Goal: Task Accomplishment & Management: Manage account settings

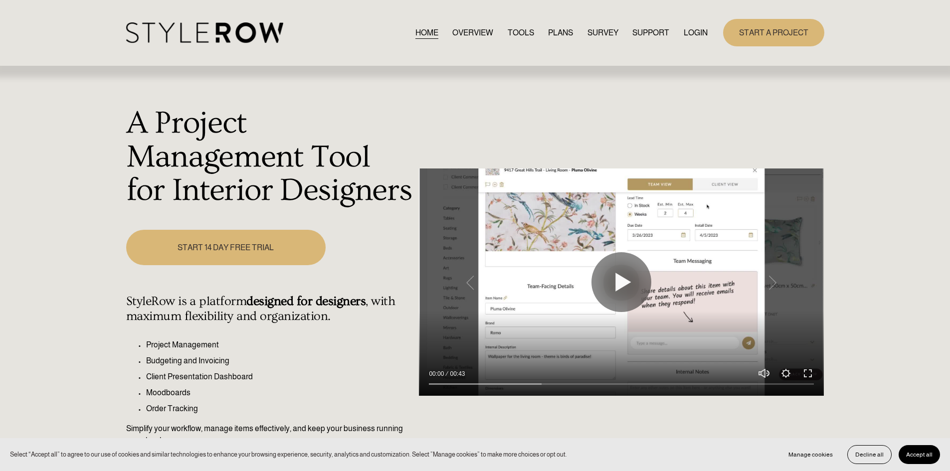
click at [687, 28] on link "LOGIN" at bounding box center [696, 32] width 24 height 13
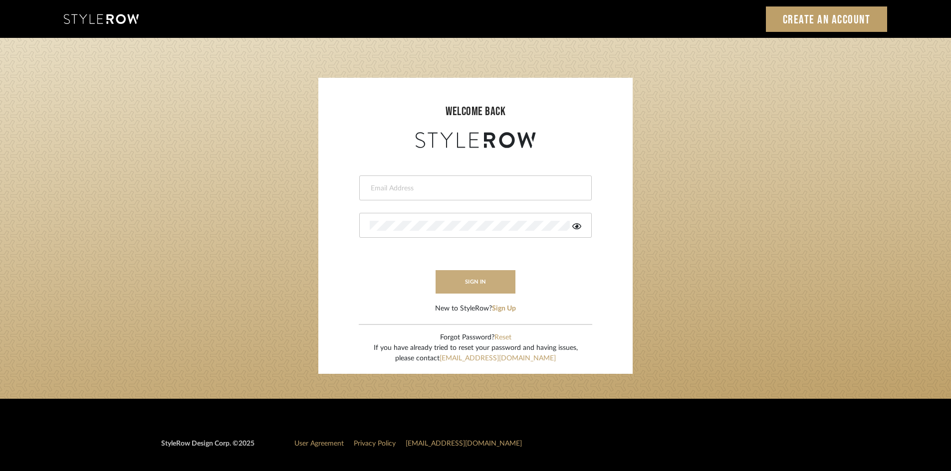
type input "cmccarthy@bellsouth.net"
click at [462, 276] on button "sign in" at bounding box center [475, 281] width 80 height 23
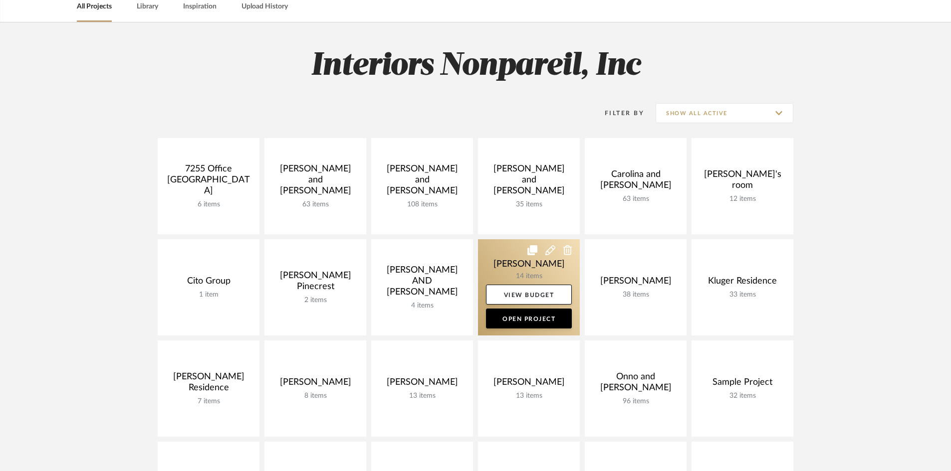
scroll to position [50, 0]
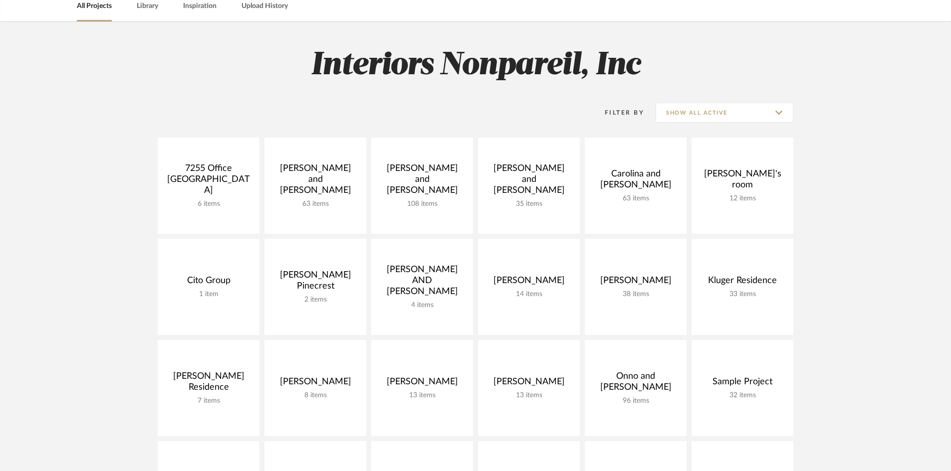
click at [273, 47] on h2 "Interiors Nonpareil, Inc" at bounding box center [475, 65] width 718 height 37
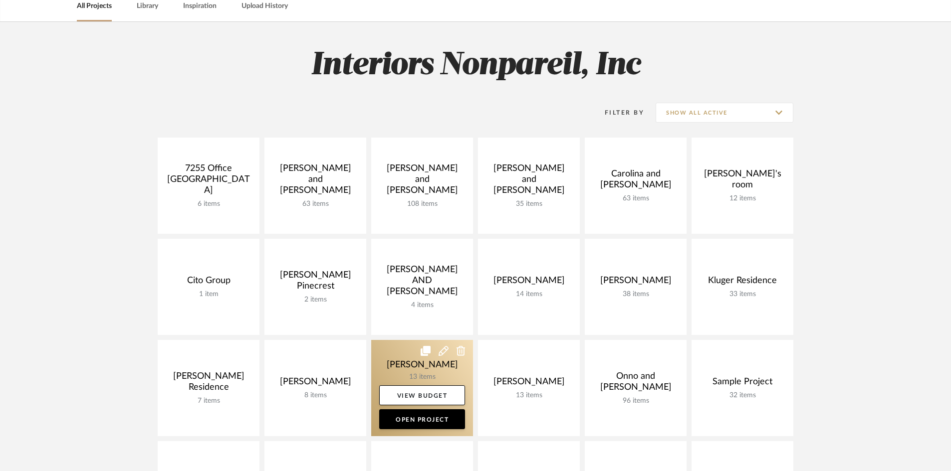
click at [403, 371] on link at bounding box center [422, 388] width 102 height 96
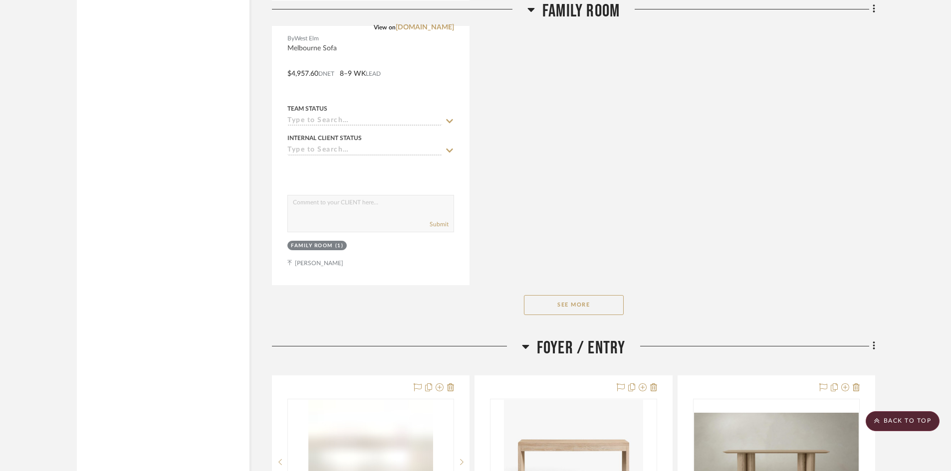
scroll to position [1447, 0]
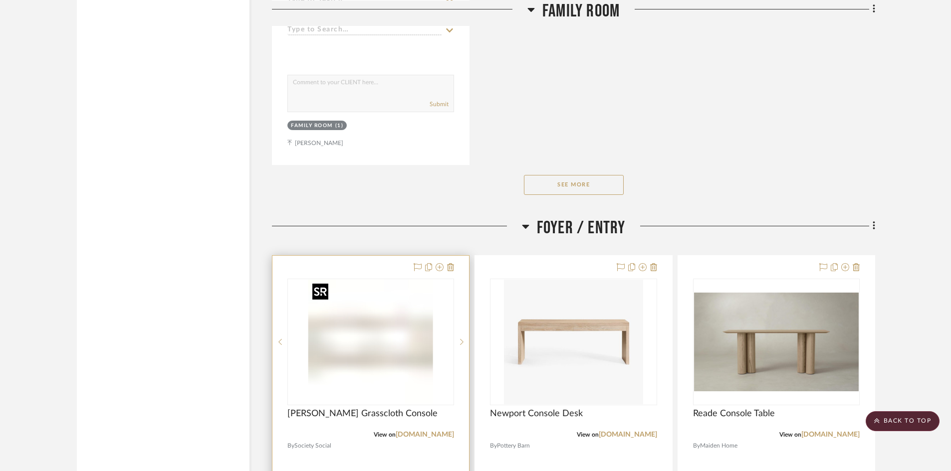
click at [0, 0] on img at bounding box center [0, 0] width 0 height 0
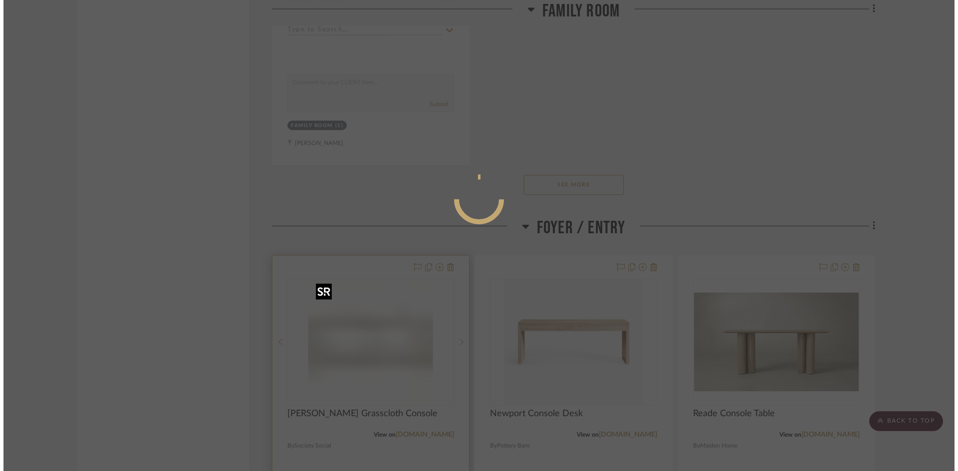
scroll to position [0, 0]
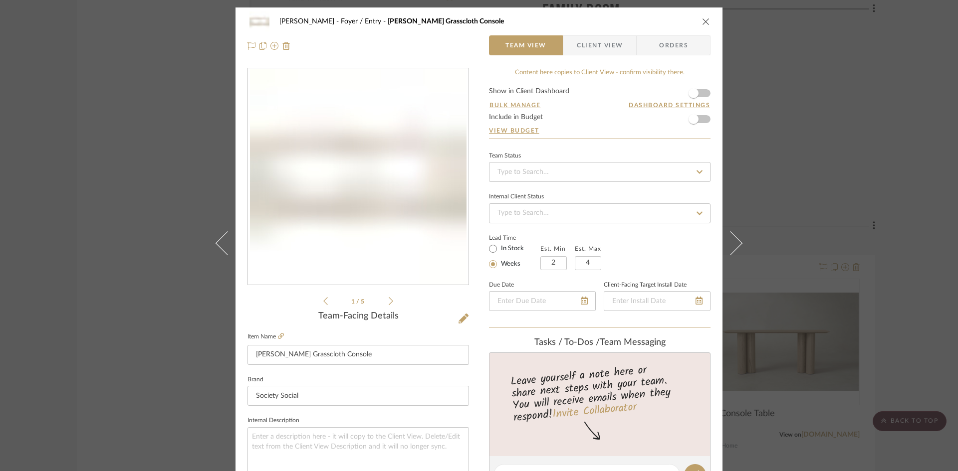
click at [416, 197] on img "0" at bounding box center [358, 177] width 216 height 216
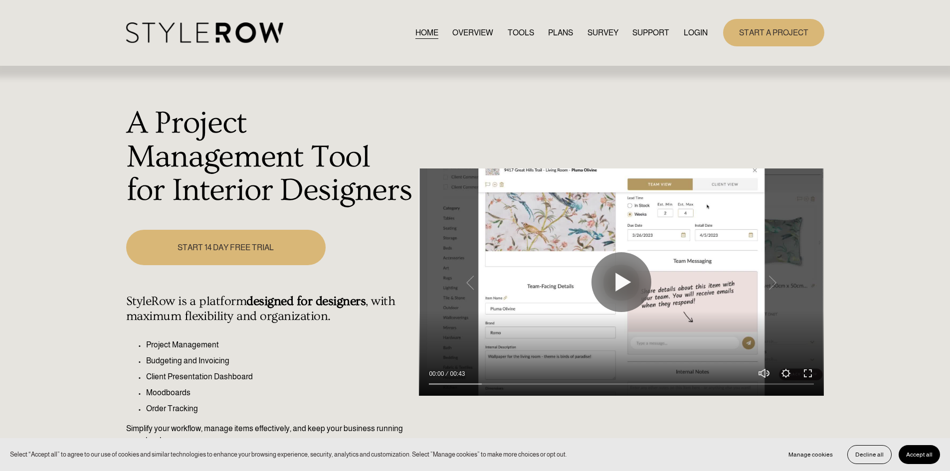
click at [702, 29] on link "LOGIN" at bounding box center [696, 32] width 24 height 13
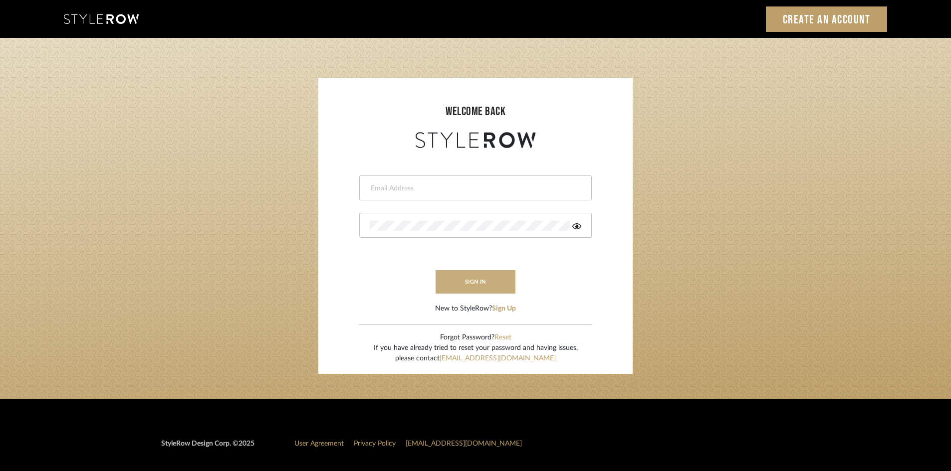
type input "cmccarthy@bellsouth.net"
click at [486, 285] on button "sign in" at bounding box center [475, 281] width 80 height 23
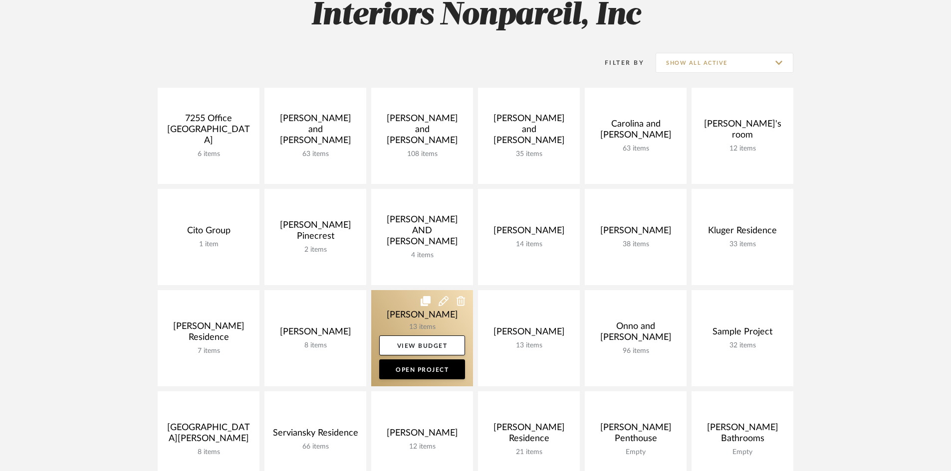
click at [440, 332] on link at bounding box center [422, 338] width 102 height 96
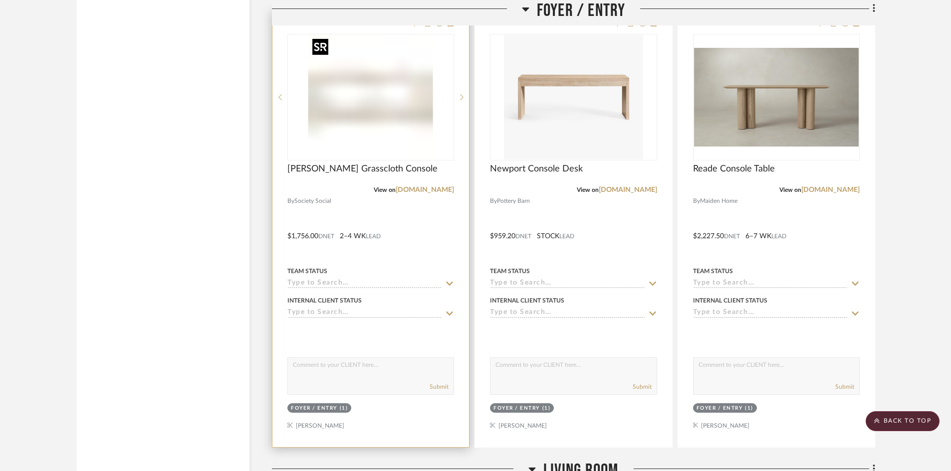
scroll to position [1646, 0]
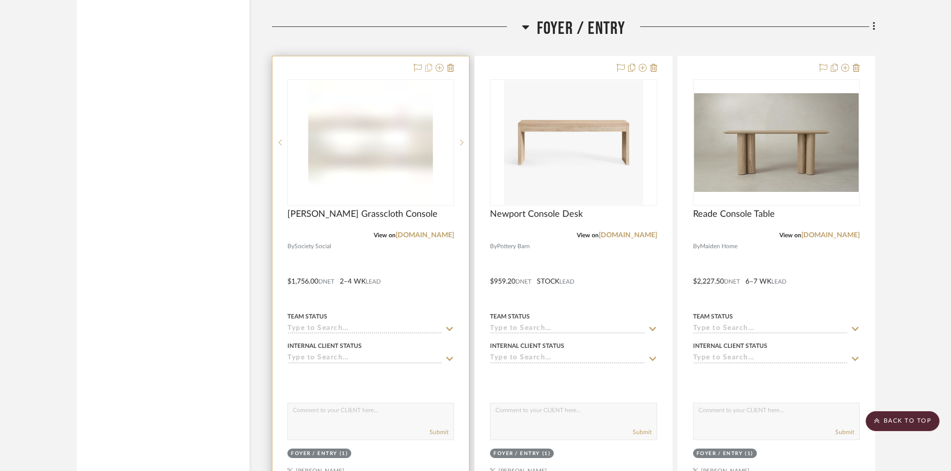
click at [429, 66] on icon at bounding box center [428, 68] width 7 height 8
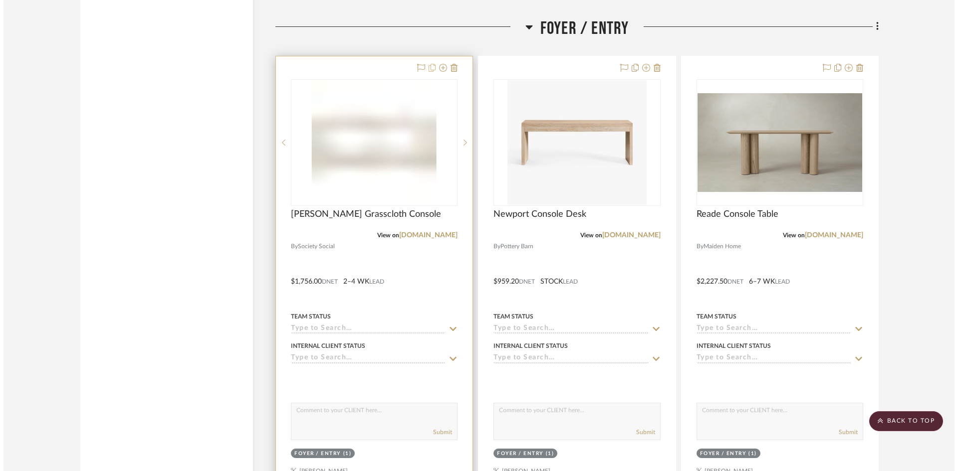
scroll to position [0, 0]
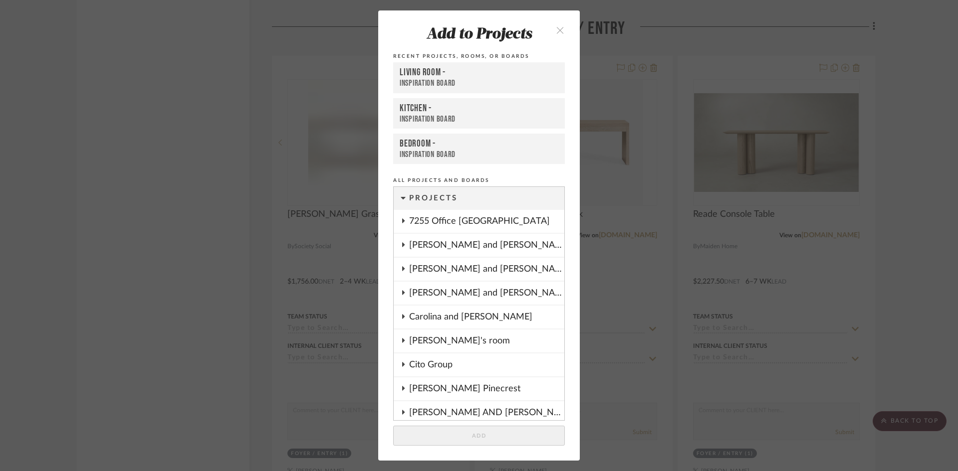
click at [559, 30] on icon "close" at bounding box center [560, 30] width 8 height 8
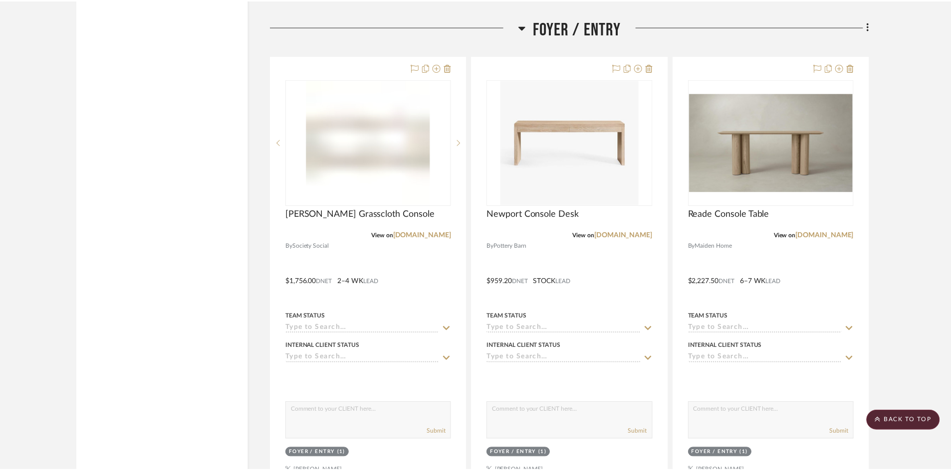
scroll to position [1646, 0]
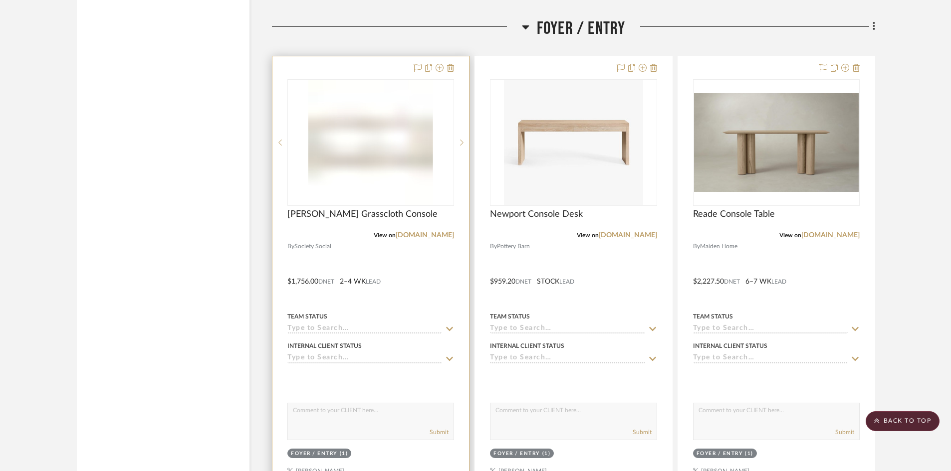
click at [379, 73] on div at bounding box center [370, 274] width 197 height 436
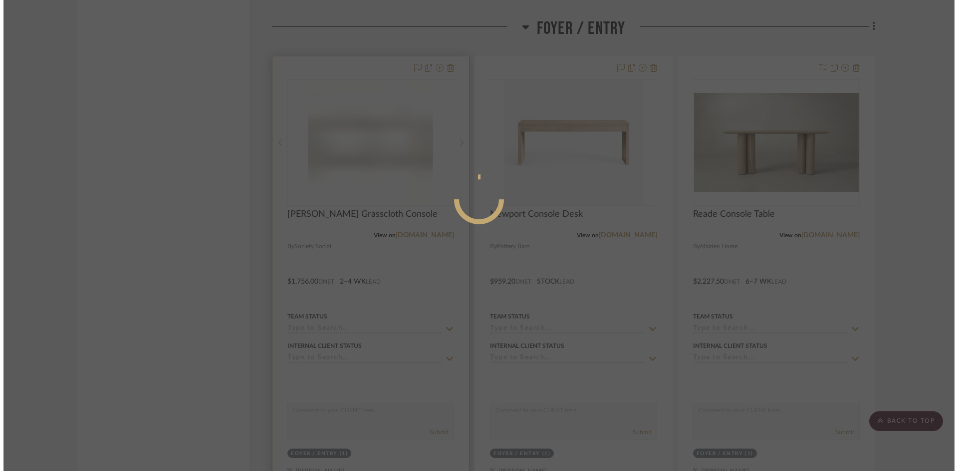
scroll to position [0, 0]
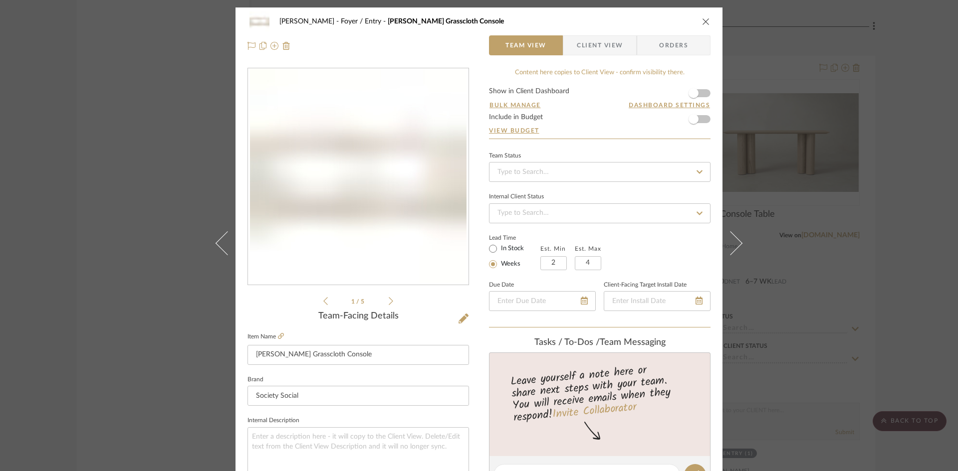
drag, startPoint x: 361, startPoint y: 134, endPoint x: 344, endPoint y: 120, distance: 22.4
click at [346, 121] on img "0" at bounding box center [358, 177] width 216 height 216
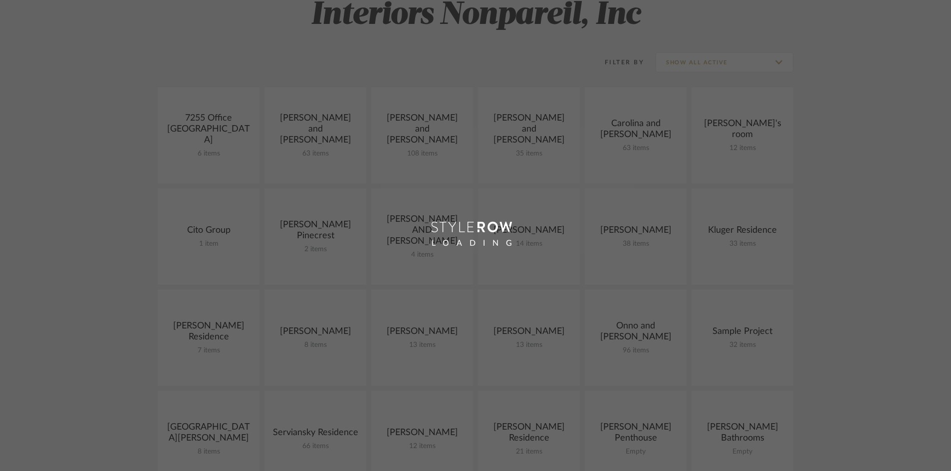
scroll to position [100, 0]
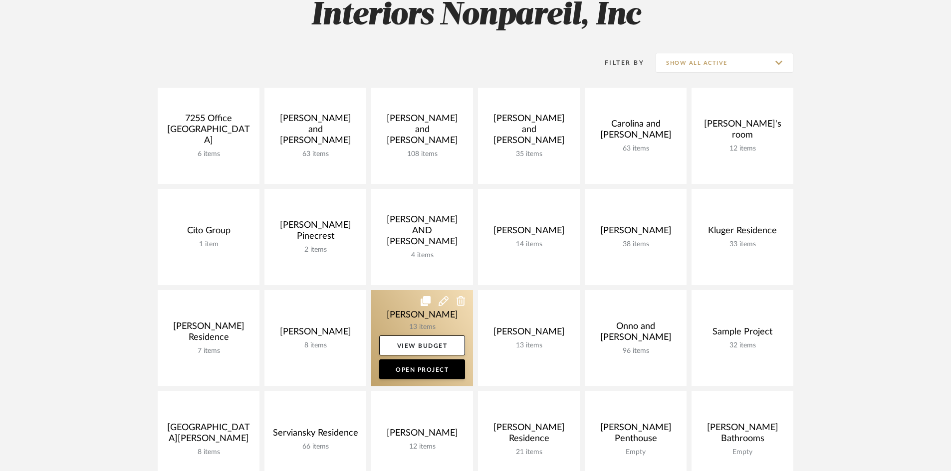
click at [433, 312] on link at bounding box center [422, 338] width 102 height 96
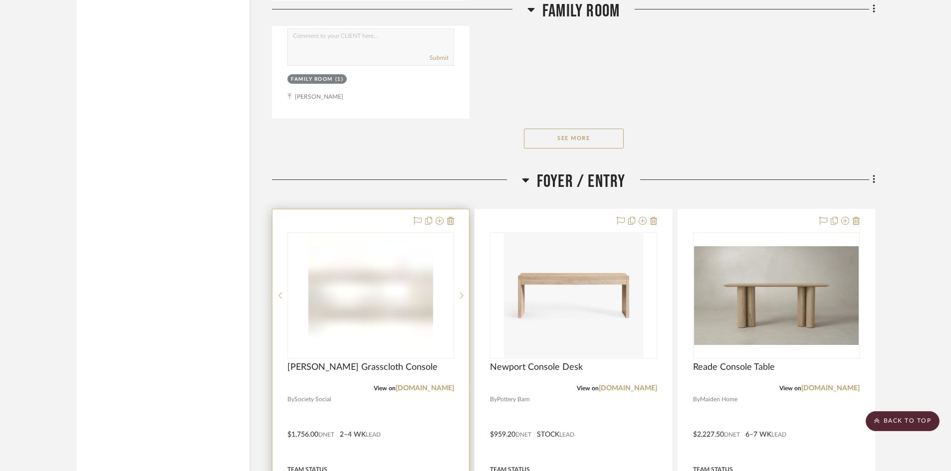
scroll to position [1496, 0]
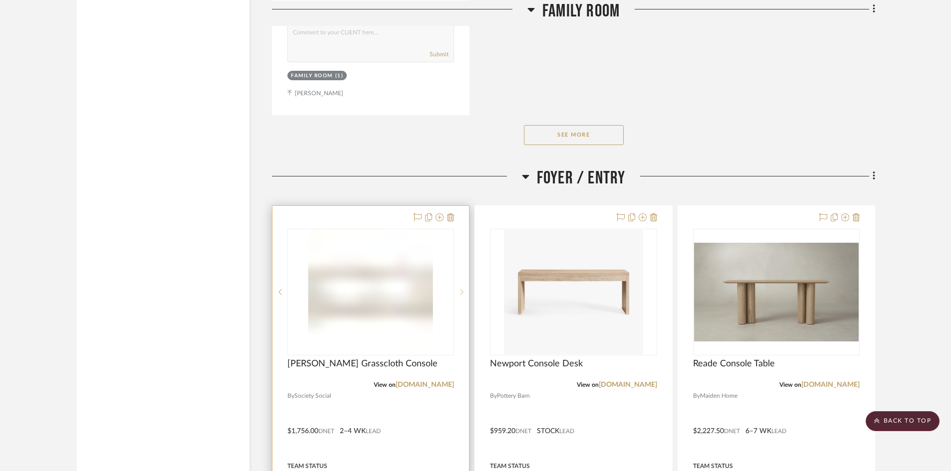
click at [459, 289] on sr-next-btn at bounding box center [461, 292] width 15 height 7
drag, startPoint x: 420, startPoint y: 292, endPoint x: 459, endPoint y: 259, distance: 51.0
click at [459, 259] on div at bounding box center [461, 292] width 15 height 127
click at [355, 211] on div at bounding box center [370, 424] width 197 height 436
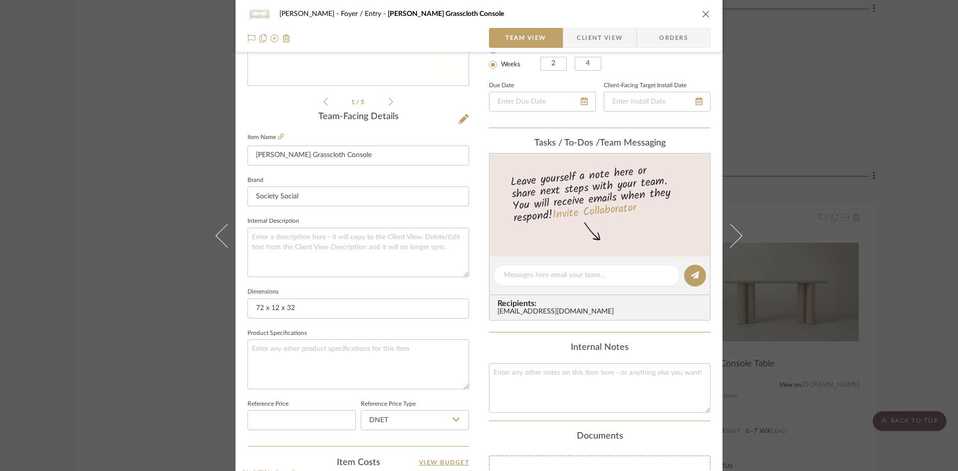
scroll to position [0, 0]
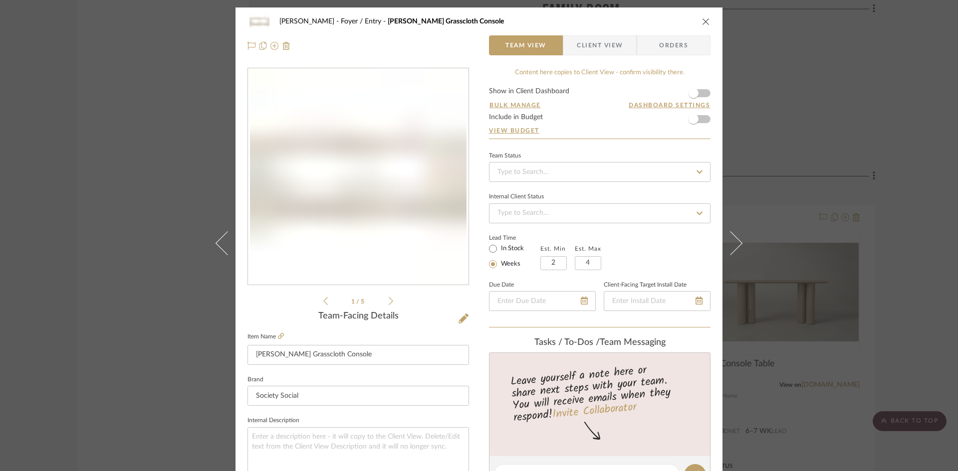
click at [702, 24] on icon "close" at bounding box center [706, 21] width 8 height 8
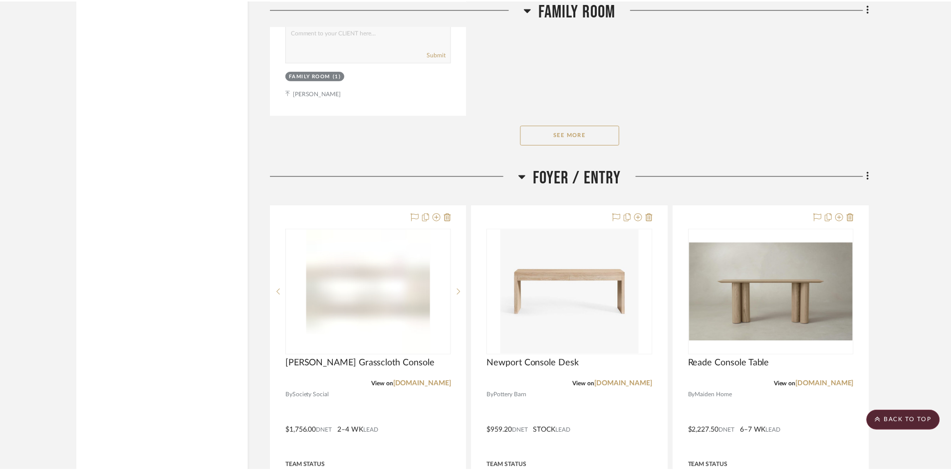
scroll to position [1496, 0]
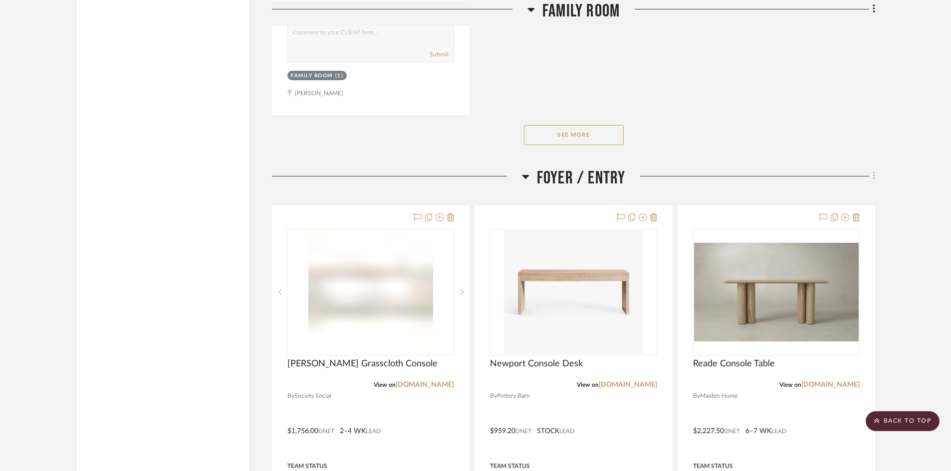
click at [874, 173] on icon at bounding box center [873, 176] width 2 height 8
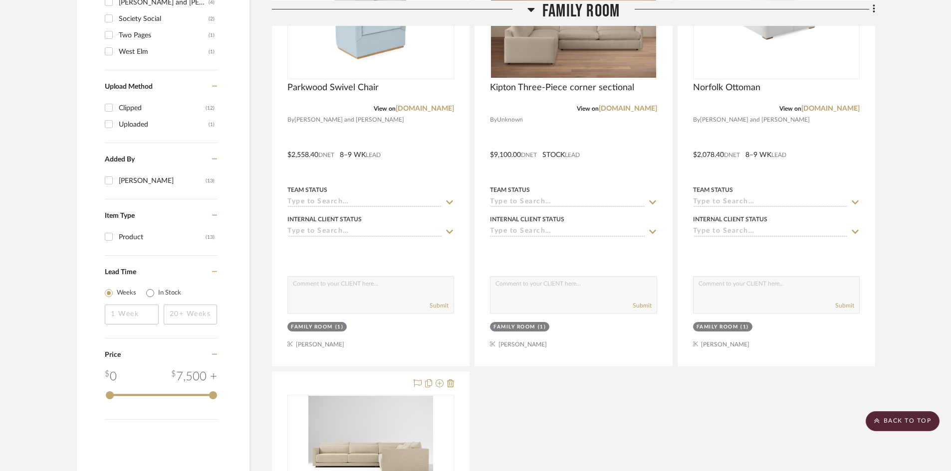
scroll to position [599, 0]
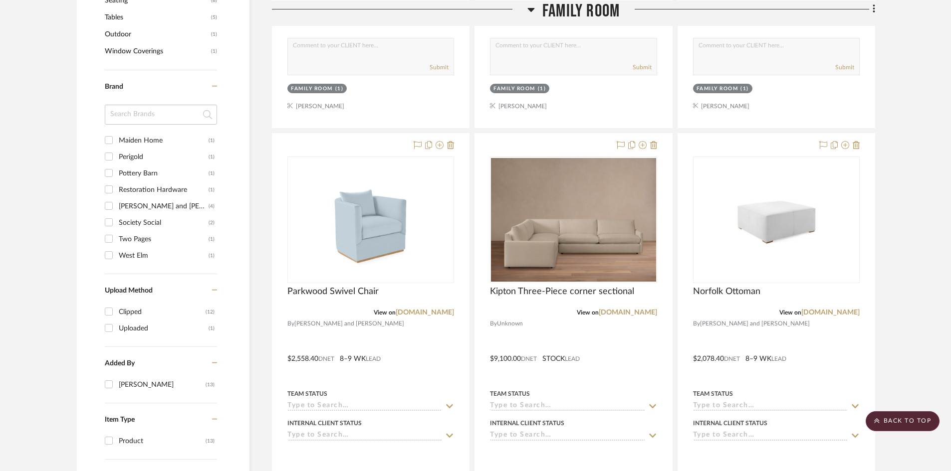
drag, startPoint x: 797, startPoint y: 226, endPoint x: 898, endPoint y: 207, distance: 103.1
click at [898, 207] on div at bounding box center [475, 235] width 951 height 471
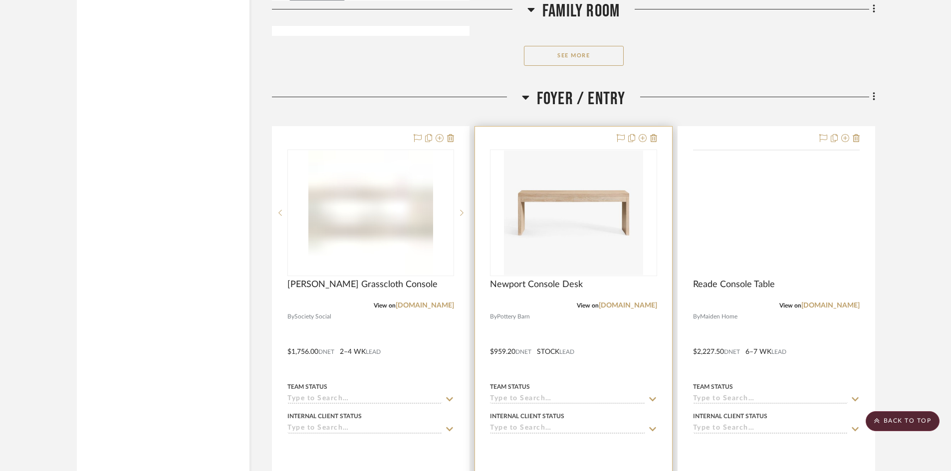
scroll to position [1573, 0]
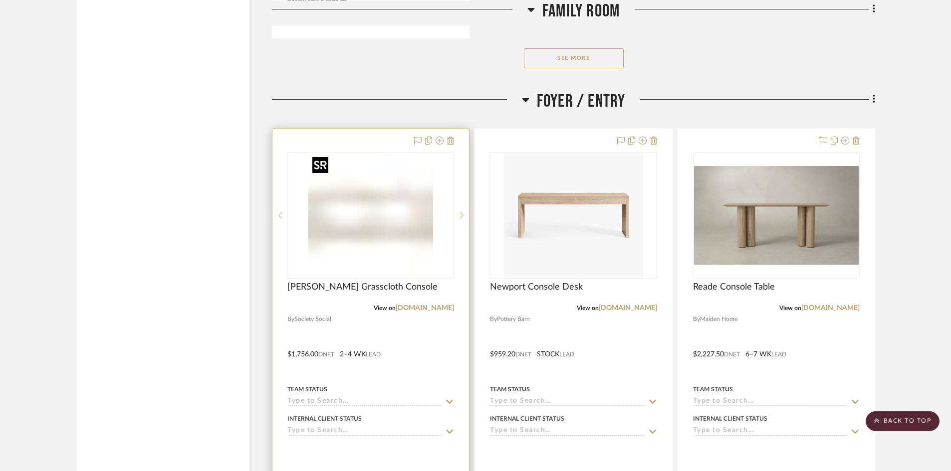
click at [392, 267] on img "2" at bounding box center [370, 215] width 125 height 125
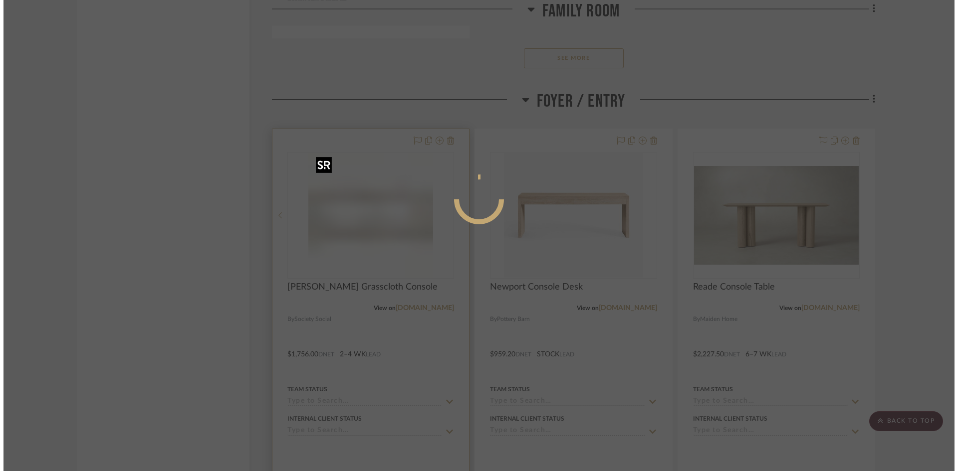
scroll to position [0, 0]
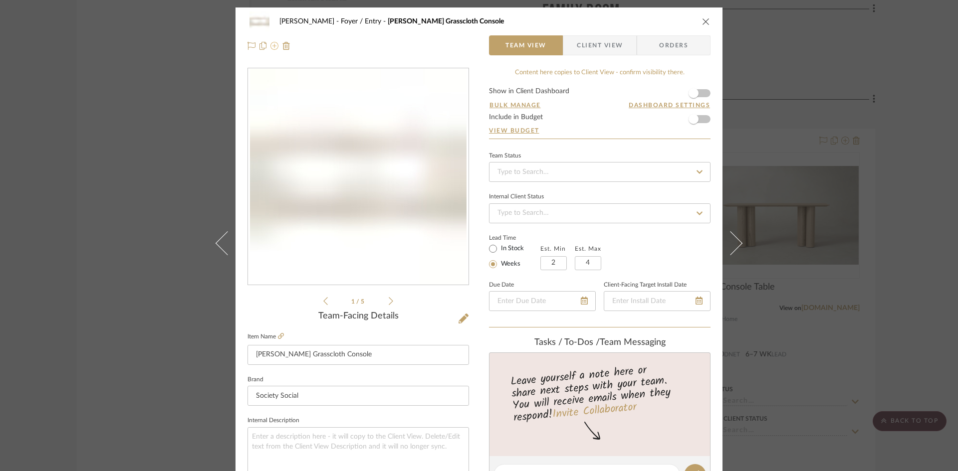
click at [270, 46] on icon at bounding box center [274, 46] width 8 height 8
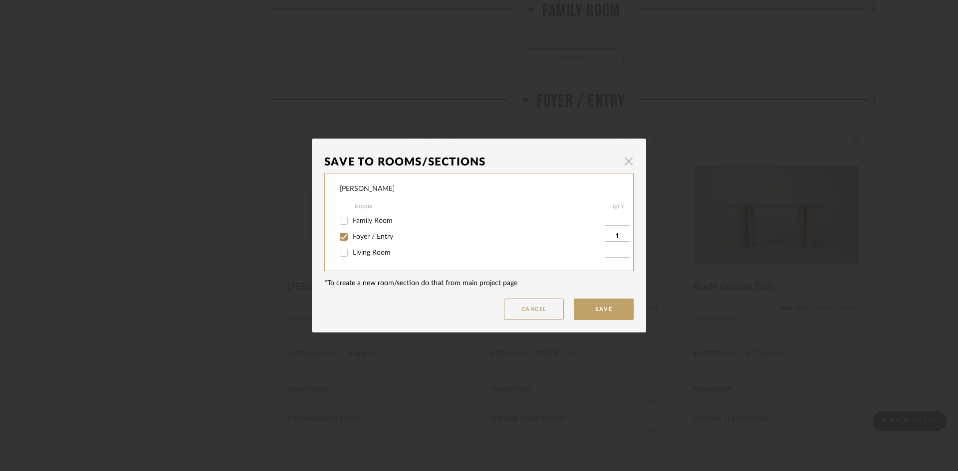
click at [622, 162] on span "button" at bounding box center [629, 161] width 20 height 20
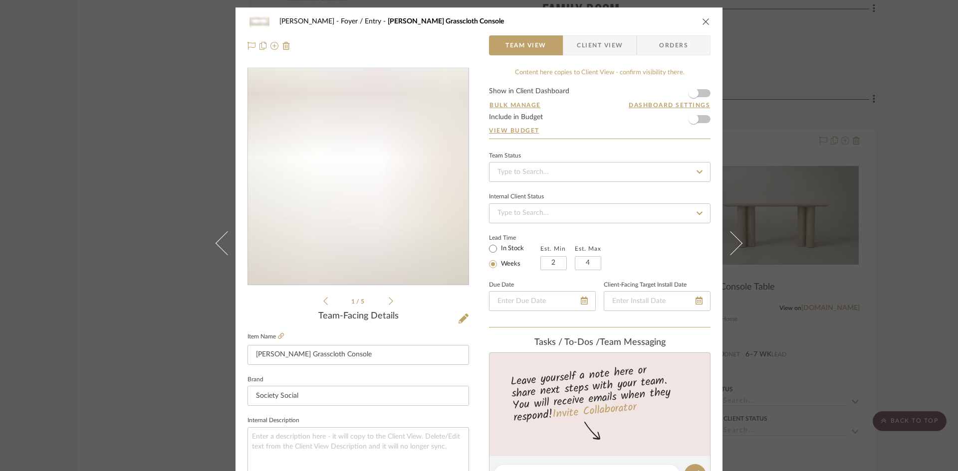
drag, startPoint x: 403, startPoint y: 173, endPoint x: 387, endPoint y: 173, distance: 15.5
click at [387, 173] on img "0" at bounding box center [358, 177] width 216 height 216
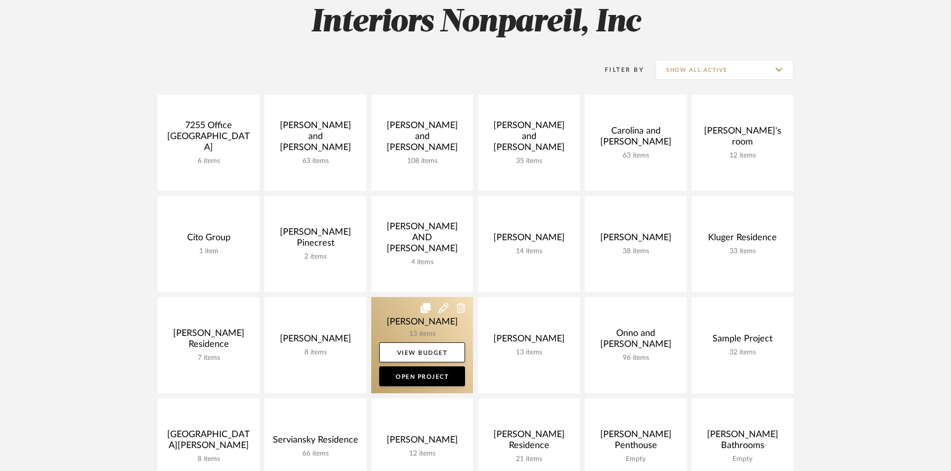
scroll to position [100, 0]
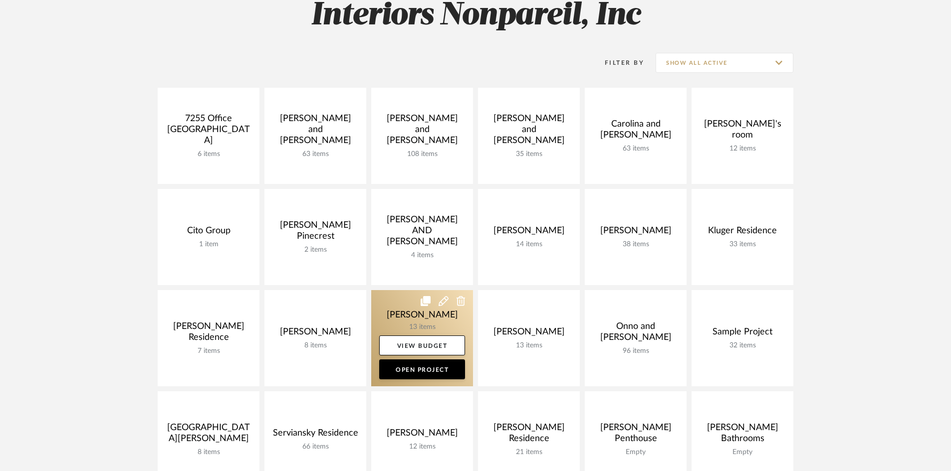
click at [426, 316] on link at bounding box center [422, 338] width 102 height 96
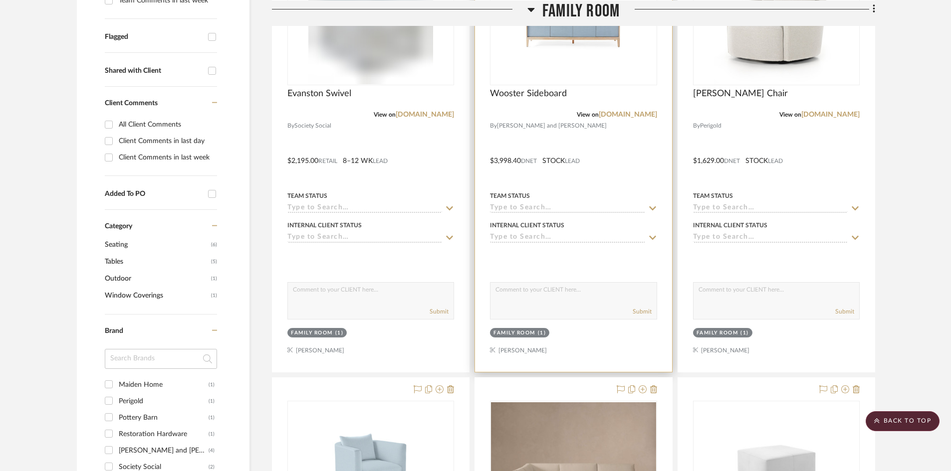
scroll to position [226, 0]
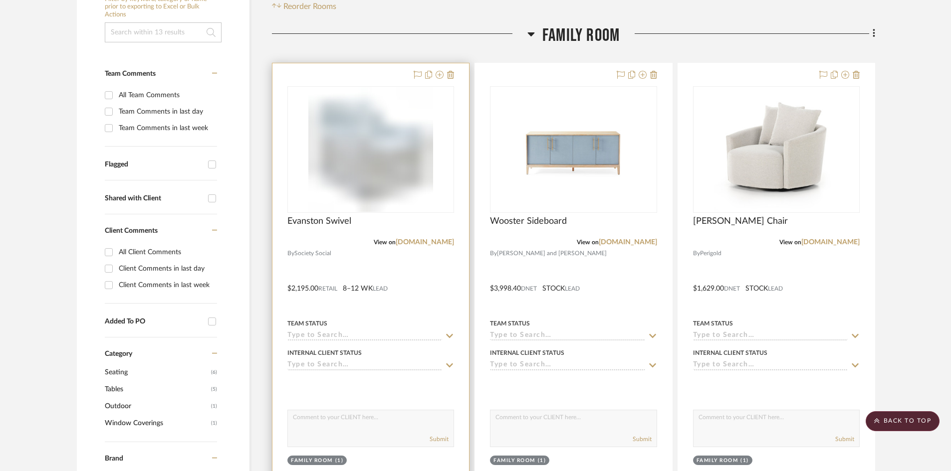
click at [389, 273] on div at bounding box center [370, 281] width 197 height 436
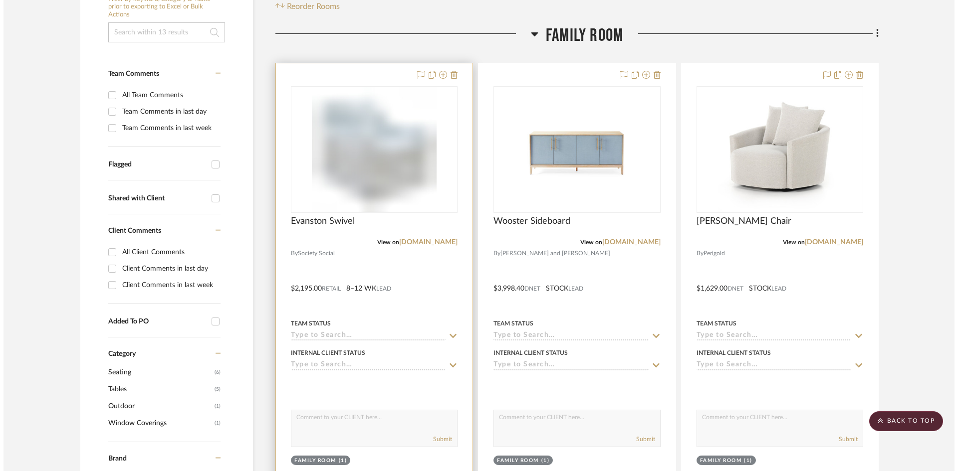
scroll to position [0, 0]
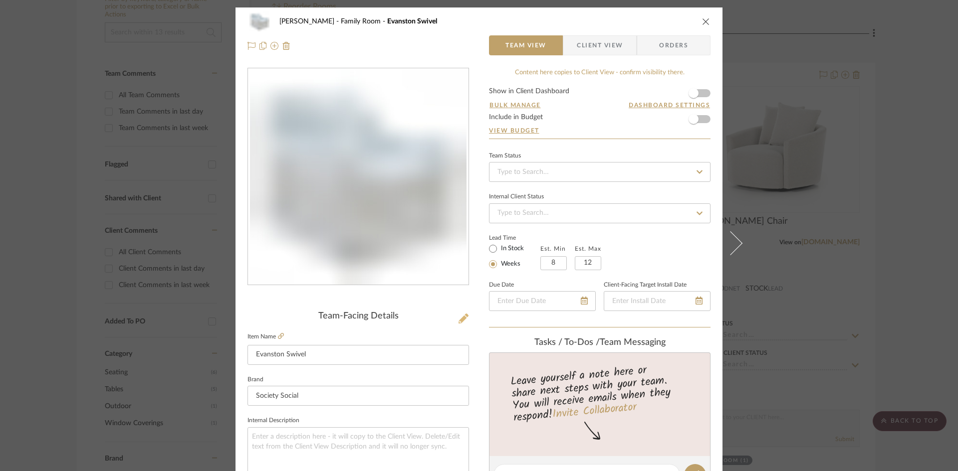
click at [458, 320] on icon at bounding box center [463, 319] width 10 height 10
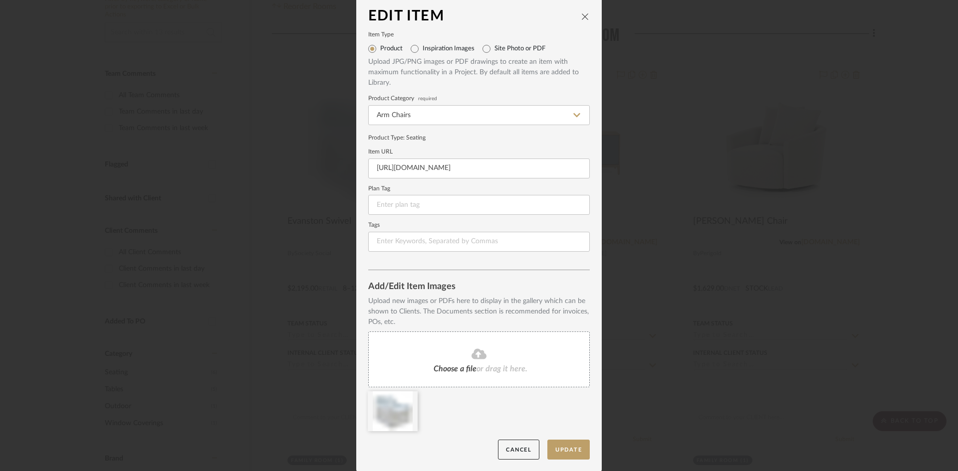
scroll to position [4, 0]
click at [410, 394] on div at bounding box center [393, 411] width 50 height 40
click at [407, 397] on icon at bounding box center [410, 398] width 7 height 8
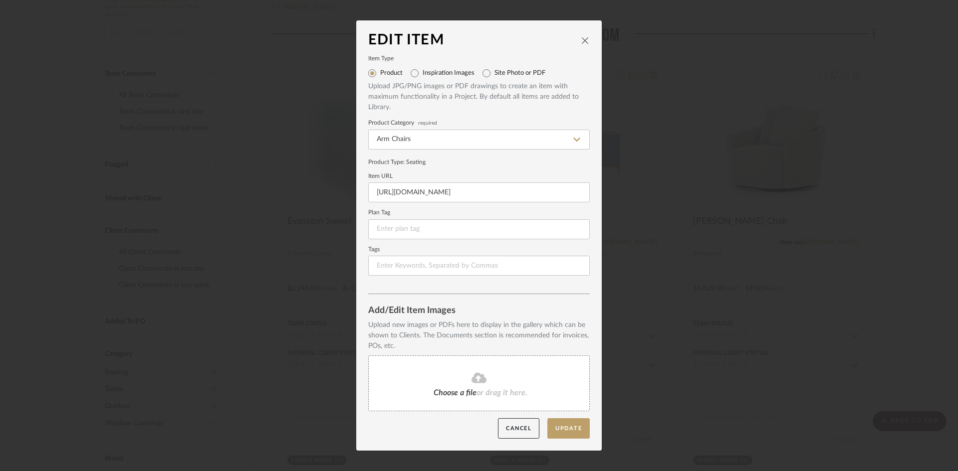
click at [441, 391] on span "Choose a file" at bounding box center [454, 393] width 43 height 8
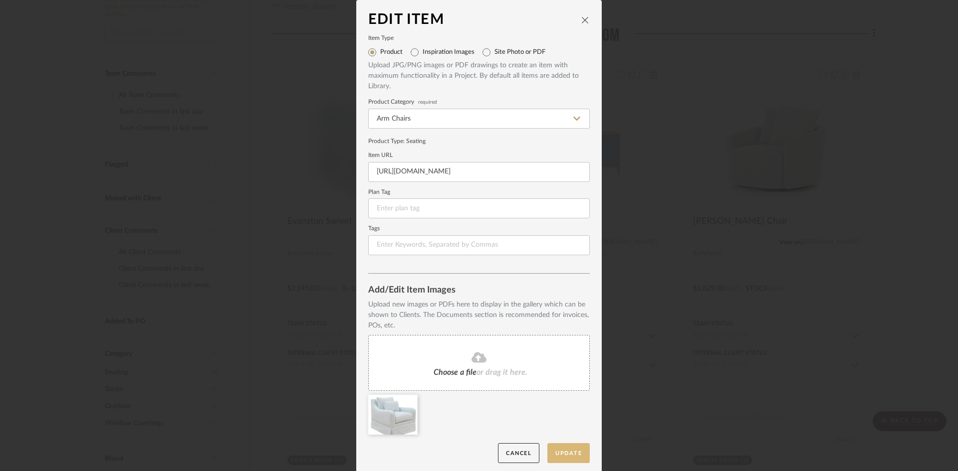
click at [553, 448] on button "Update" at bounding box center [568, 453] width 42 height 20
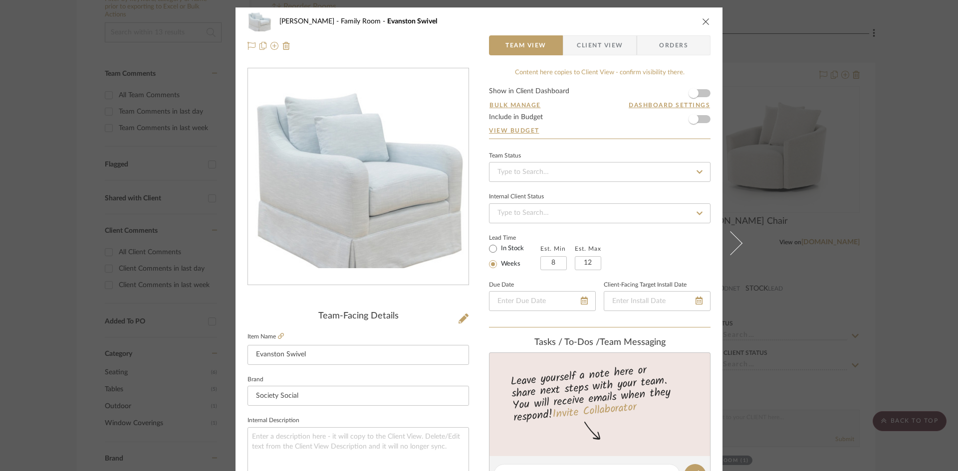
click at [702, 22] on icon "close" at bounding box center [706, 21] width 8 height 8
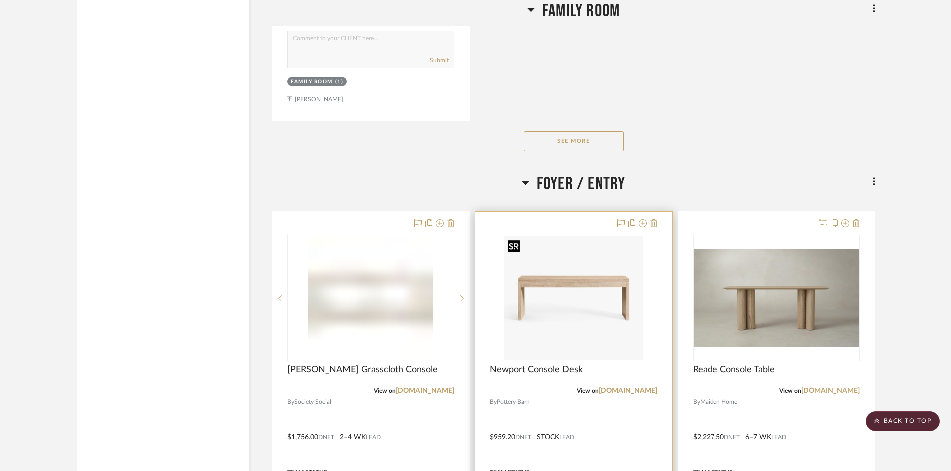
scroll to position [1596, 0]
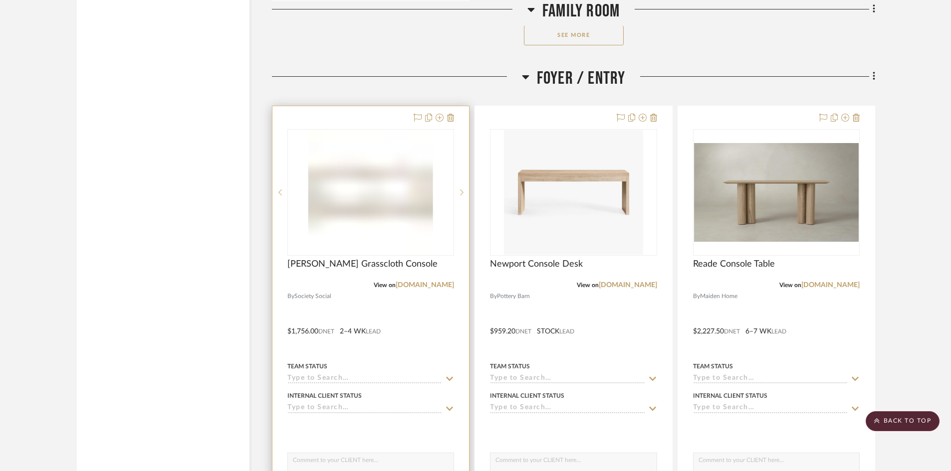
click at [421, 302] on div at bounding box center [370, 324] width 197 height 436
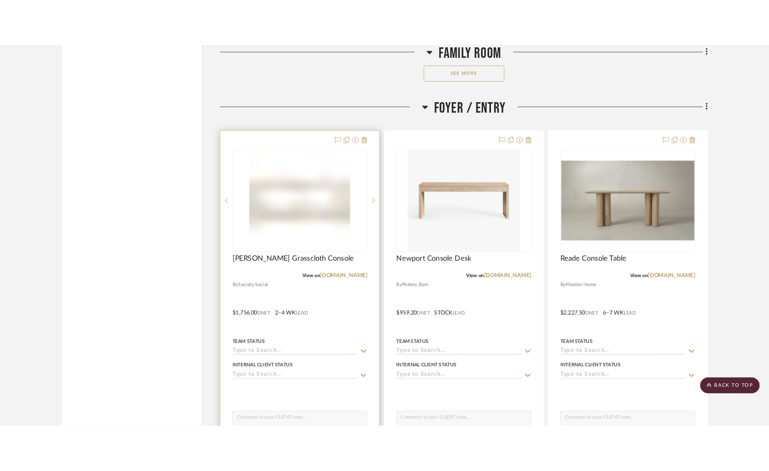
scroll to position [0, 0]
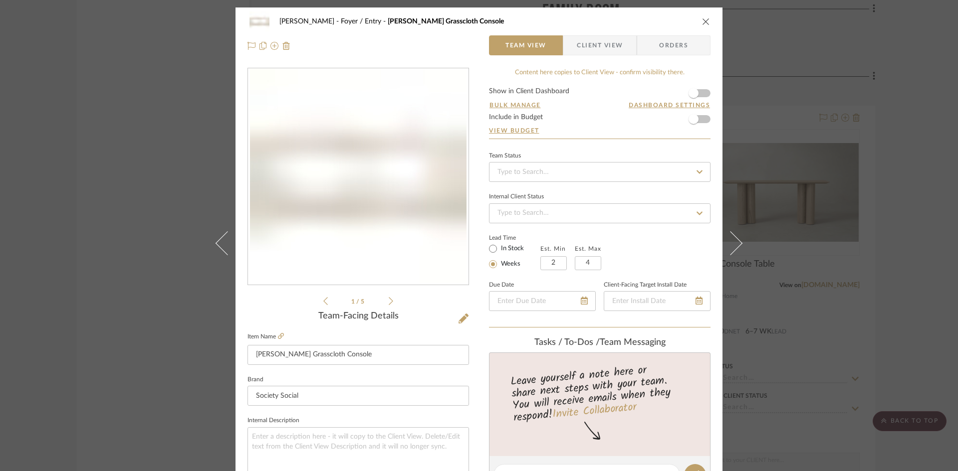
click at [454, 318] on div "Team-Facing Details" at bounding box center [357, 316] width 221 height 11
click at [458, 321] on icon at bounding box center [463, 319] width 10 height 10
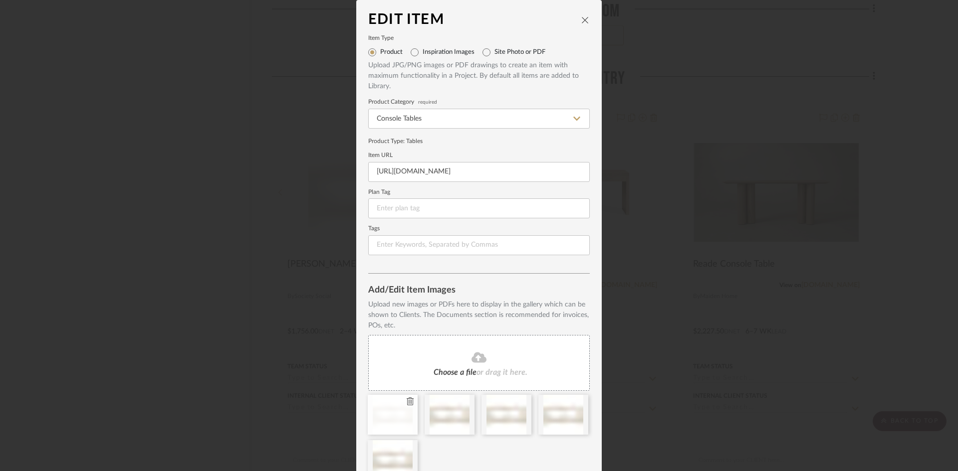
click at [407, 403] on icon at bounding box center [410, 402] width 7 height 8
click at [0, 0] on icon at bounding box center [0, 0] width 0 height 0
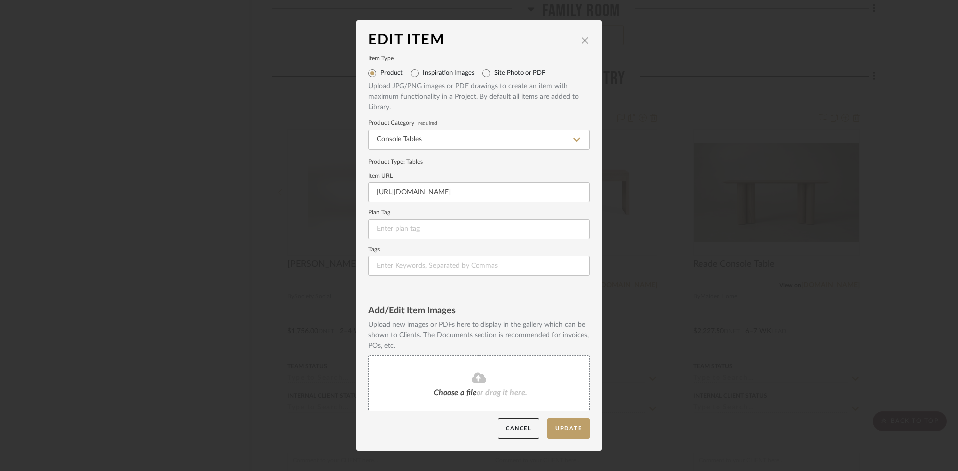
click at [446, 392] on span "Choose a file" at bounding box center [454, 393] width 43 height 8
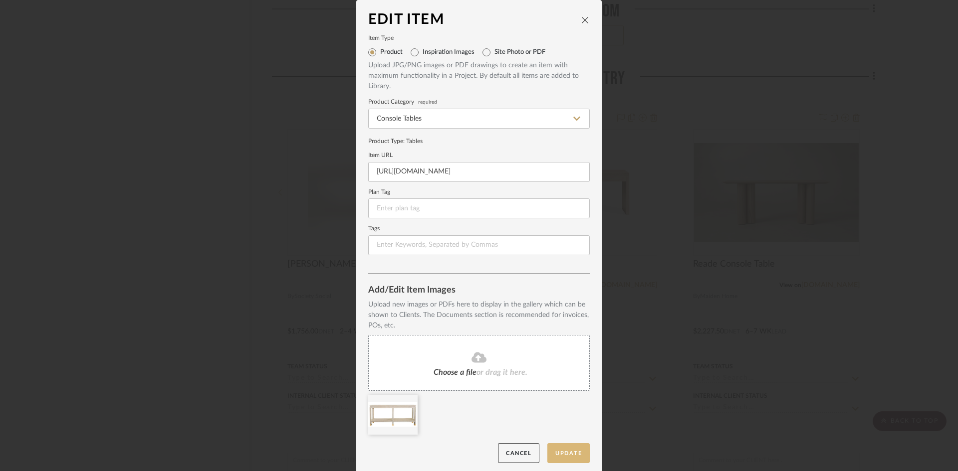
click at [568, 453] on button "Update" at bounding box center [568, 453] width 42 height 20
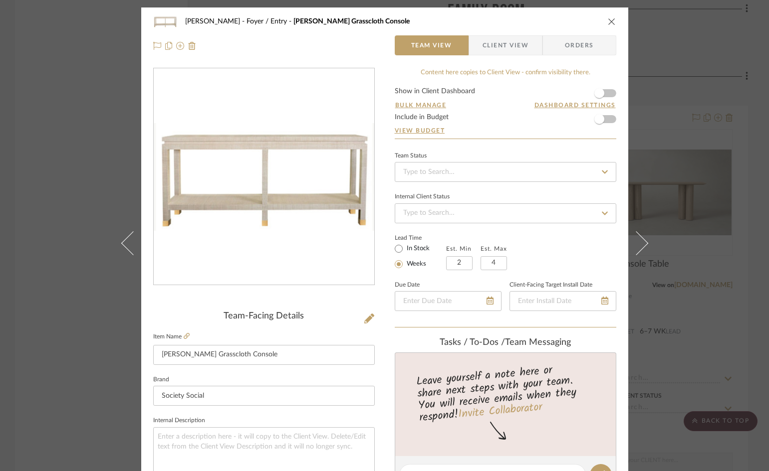
click at [610, 17] on icon "close" at bounding box center [612, 21] width 8 height 8
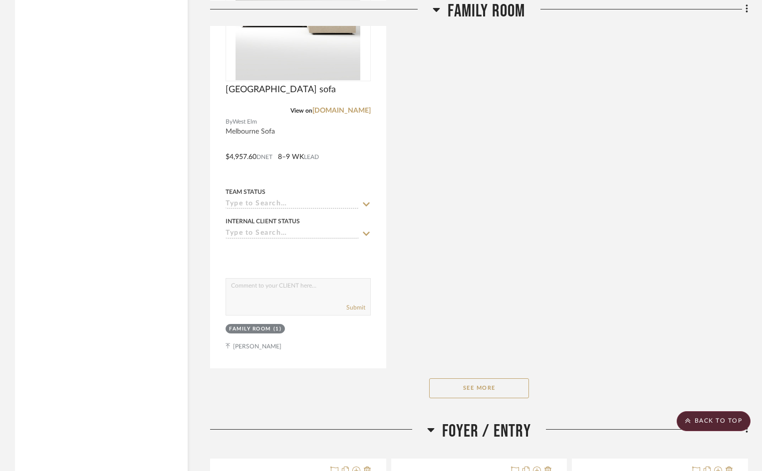
scroll to position [998, 0]
